Goal: Task Accomplishment & Management: Use online tool/utility

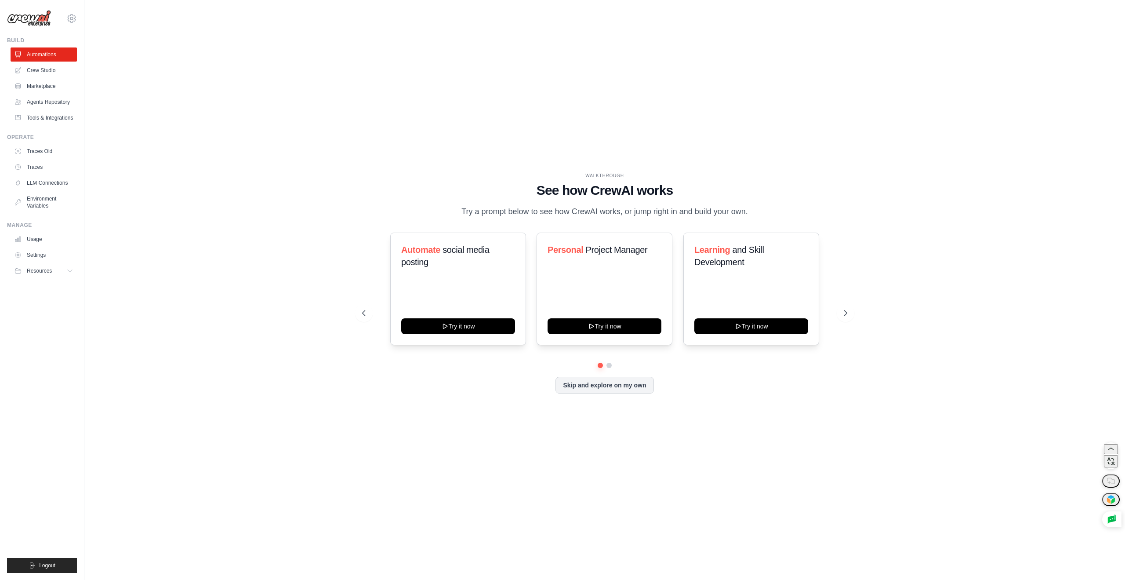
click at [218, 149] on div "WALKTHROUGH See how CrewAI works Try a prompt below to see how CrewAI works, or…" at bounding box center [604, 290] width 1013 height 562
click at [426, 333] on button "Try it now" at bounding box center [458, 325] width 114 height 16
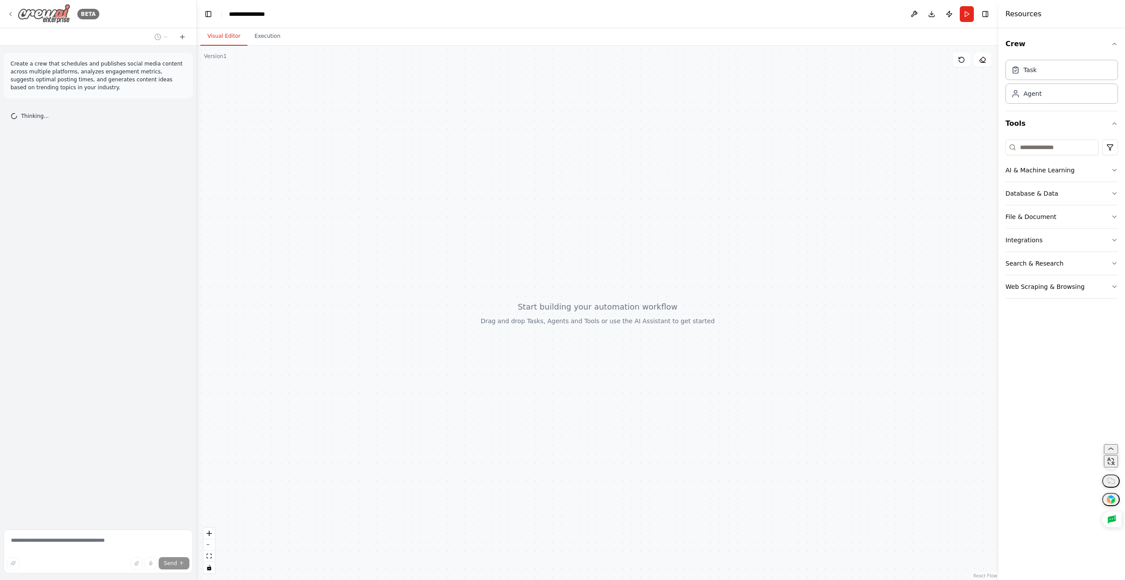
click at [10, 11] on icon at bounding box center [10, 14] width 7 height 7
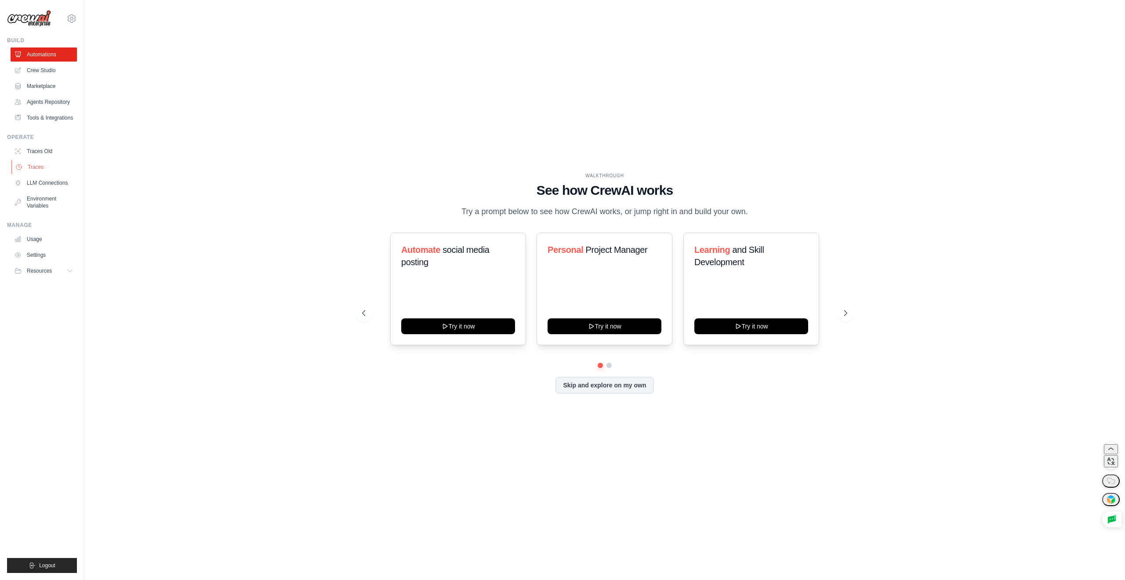
click at [43, 171] on link "Traces" at bounding box center [44, 167] width 66 height 14
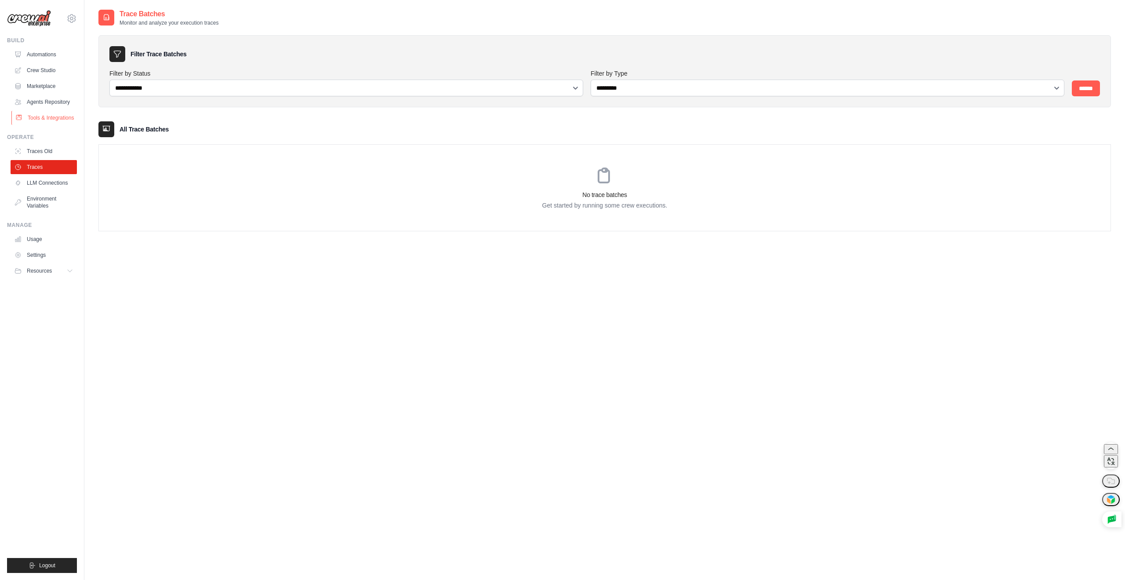
click at [38, 115] on link "Tools & Integrations" at bounding box center [44, 118] width 66 height 14
click at [40, 97] on link "Agents Repository" at bounding box center [44, 102] width 66 height 14
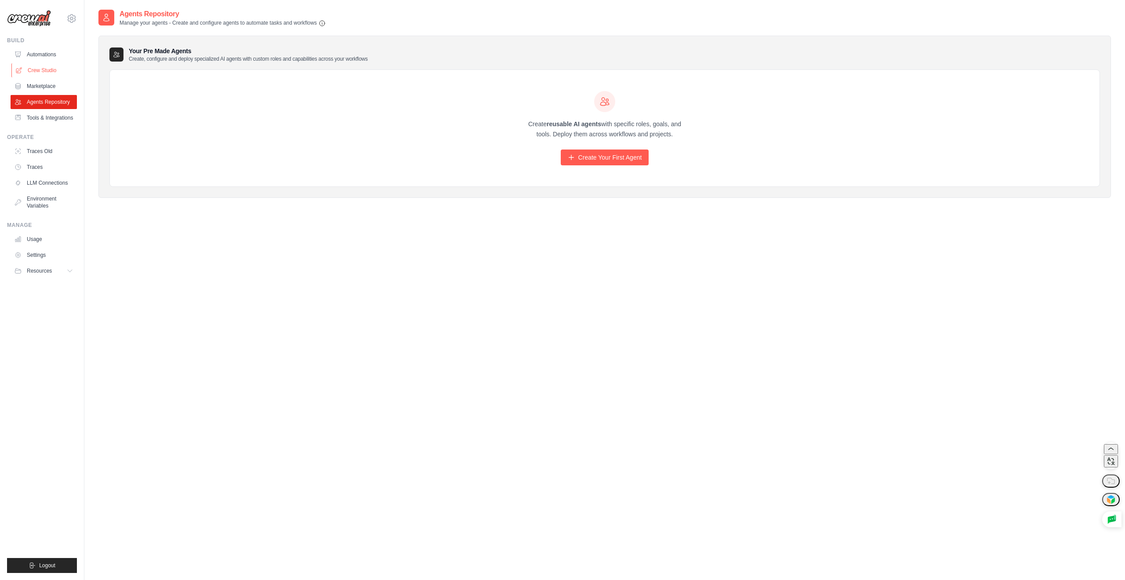
click at [45, 64] on link "Crew Studio" at bounding box center [44, 70] width 66 height 14
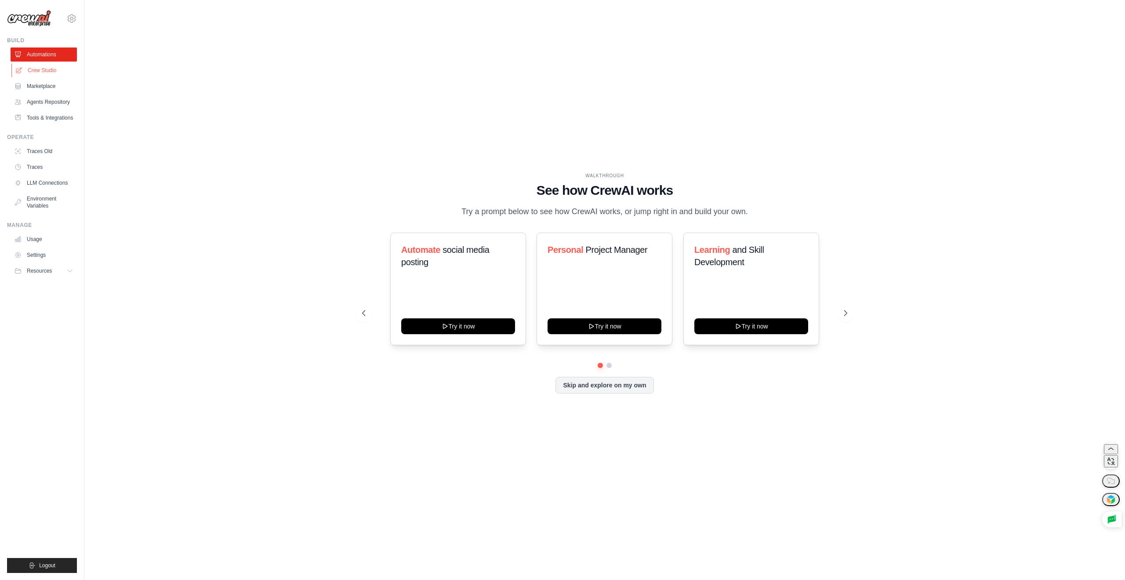
click at [52, 67] on link "Crew Studio" at bounding box center [44, 70] width 66 height 14
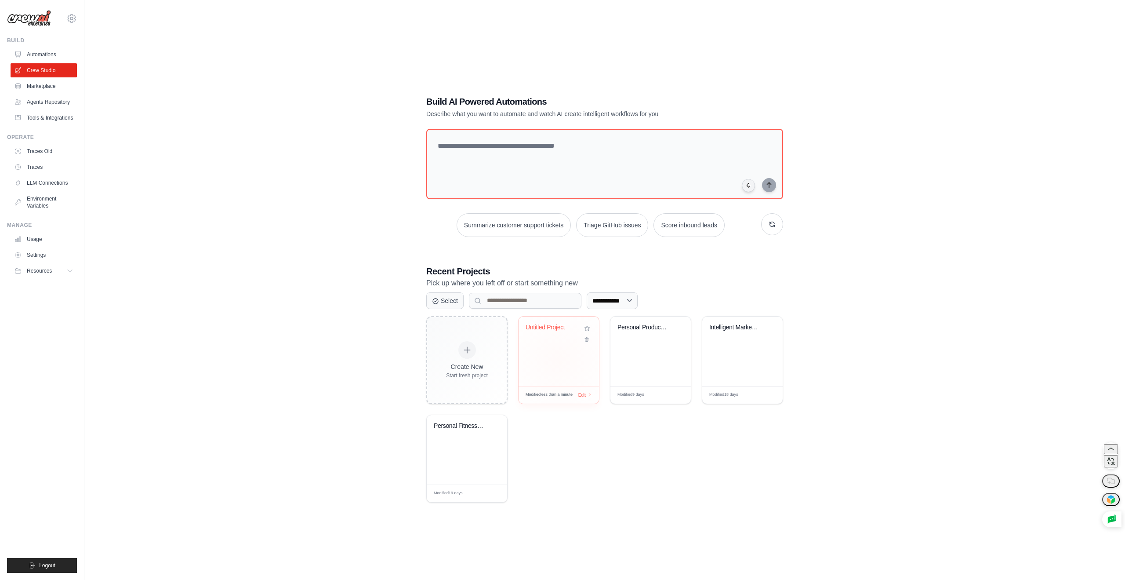
click at [571, 316] on div "Untitled Project Modified less than a minute Edit" at bounding box center [558, 360] width 81 height 88
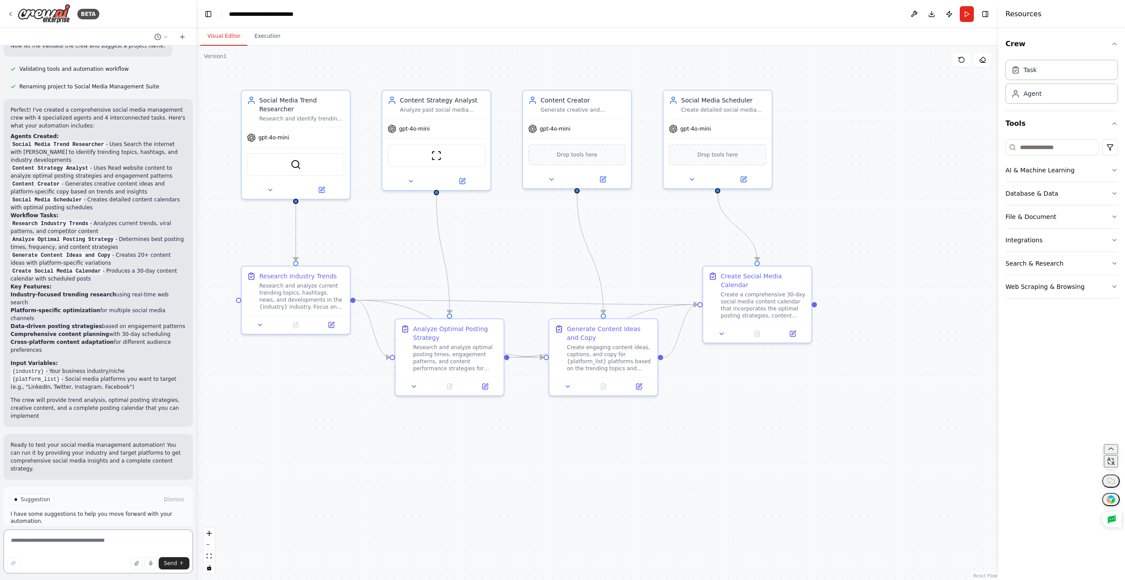
scroll to position [584, 0]
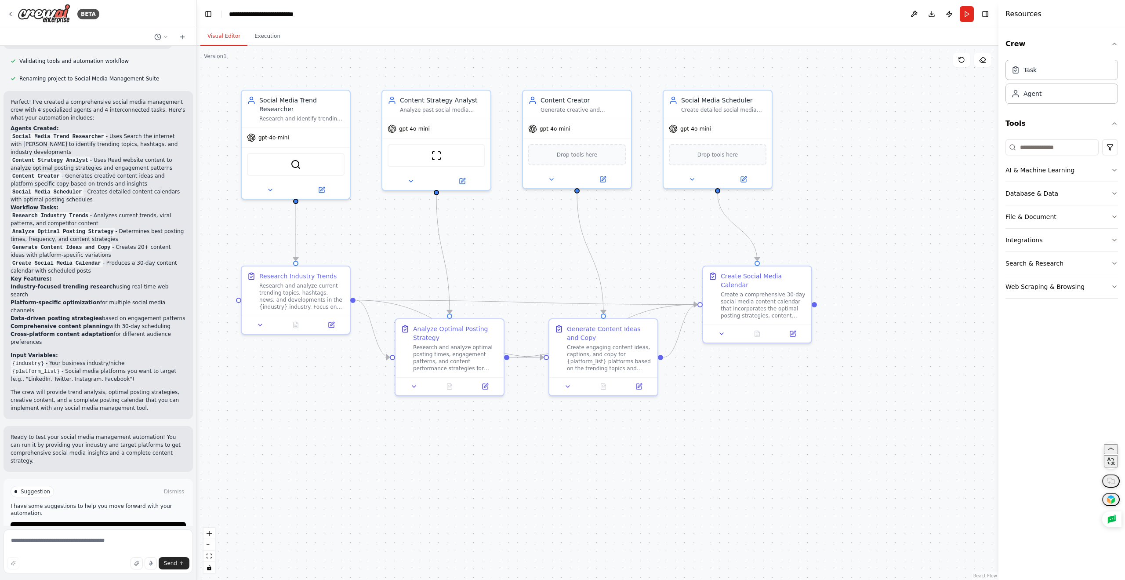
click at [855, 229] on div ".deletable-edge-delete-btn { width: 20px; height: 20px; border: 0px solid #ffff…" at bounding box center [598, 313] width 802 height 534
